Goal: Task Accomplishment & Management: Manage account settings

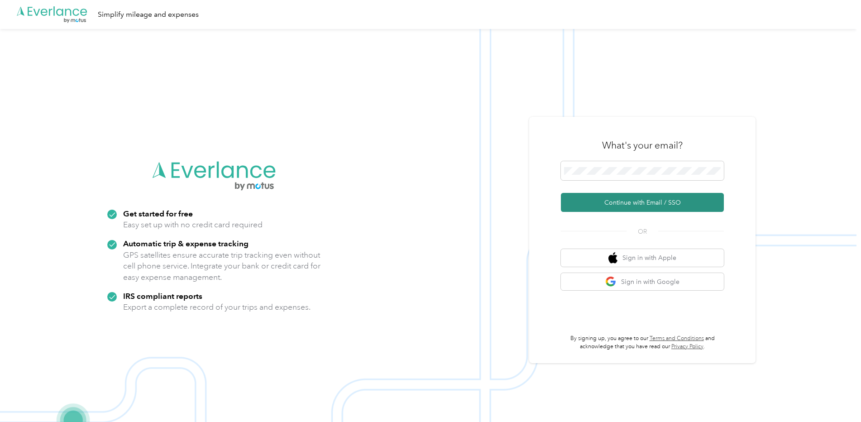
click at [625, 194] on button "Continue with Email / SSO" at bounding box center [642, 202] width 163 height 19
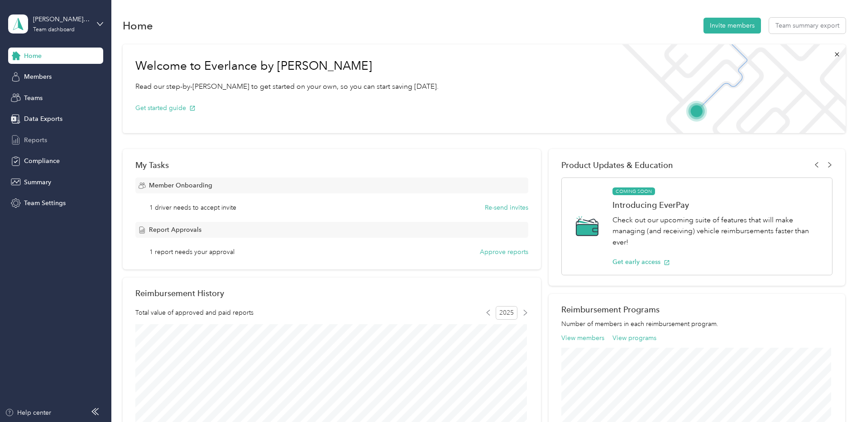
click at [51, 138] on div "Reports" at bounding box center [55, 140] width 95 height 16
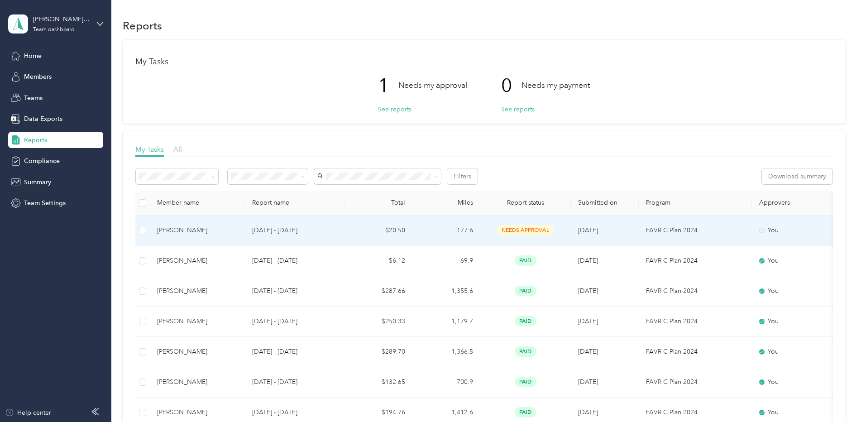
click at [265, 226] on p "[DATE] - [DATE]" at bounding box center [294, 230] width 85 height 10
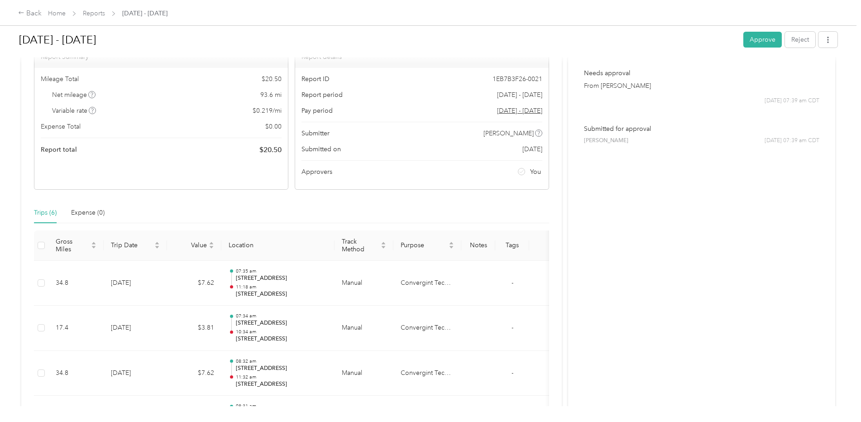
scroll to position [136, 0]
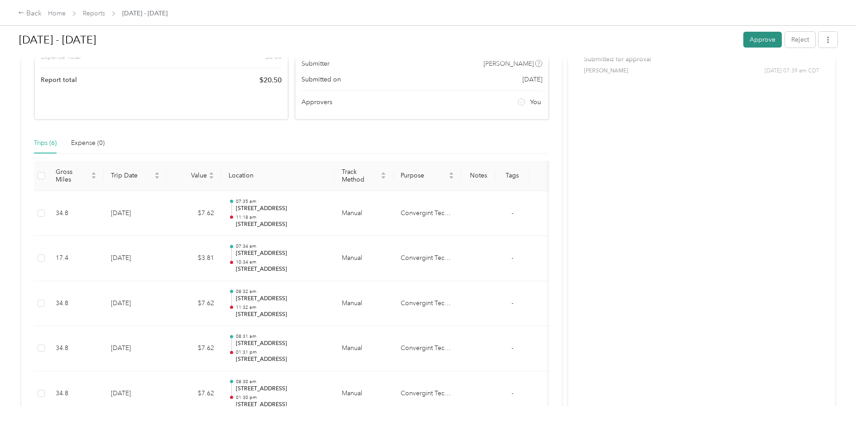
click at [768, 32] on button "Approve" at bounding box center [762, 40] width 38 height 16
